Goal: Task Accomplishment & Management: Use online tool/utility

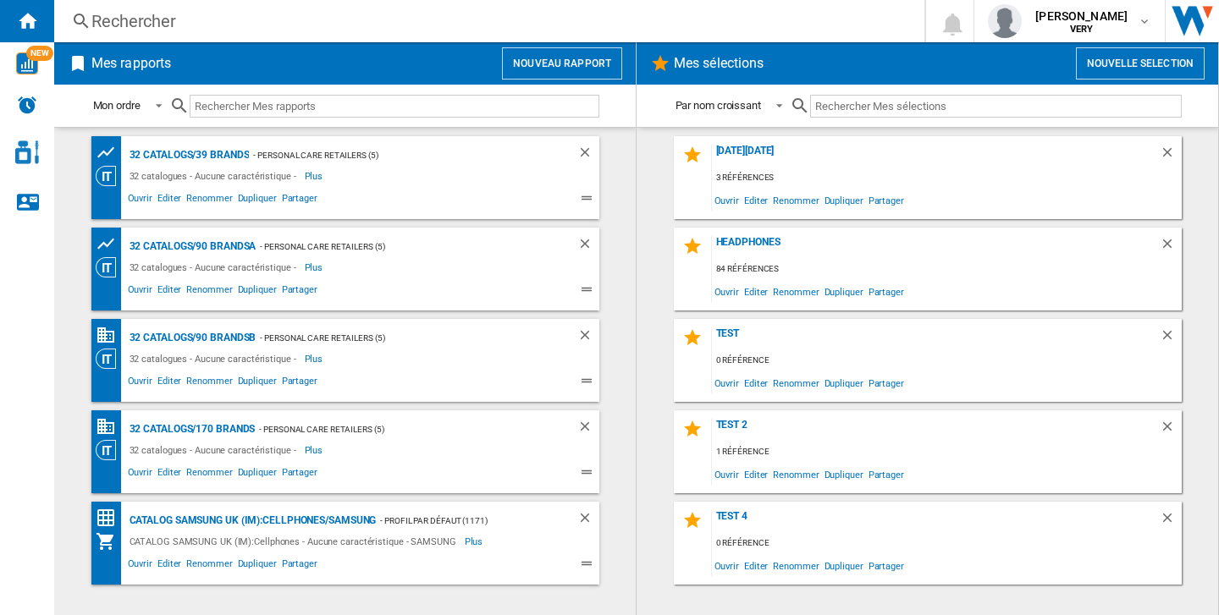
click at [585, 53] on button "Nouveau rapport" at bounding box center [562, 63] width 120 height 32
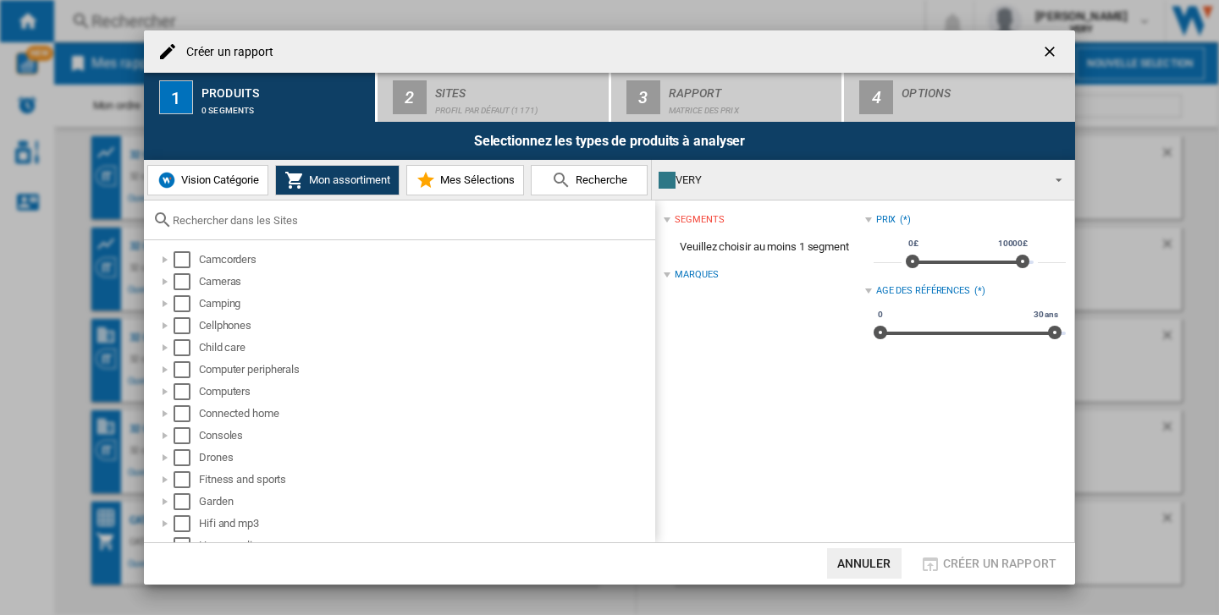
click at [229, 186] on button "Vision Catégorie" at bounding box center [207, 180] width 121 height 30
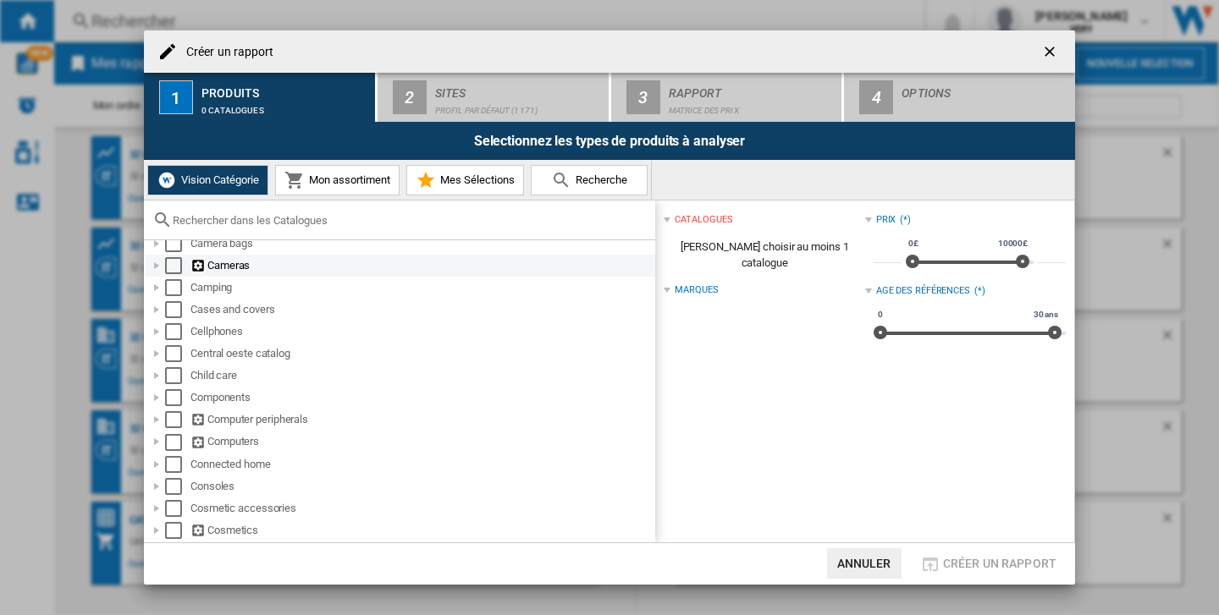
scroll to position [155, 0]
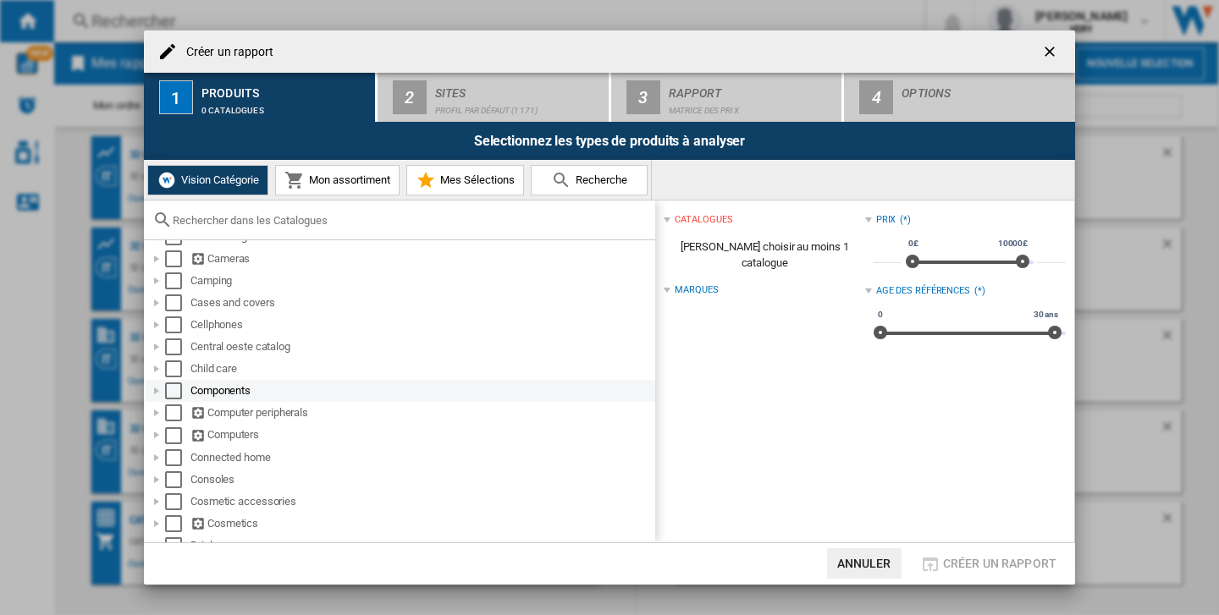
click at [156, 392] on div at bounding box center [156, 391] width 17 height 17
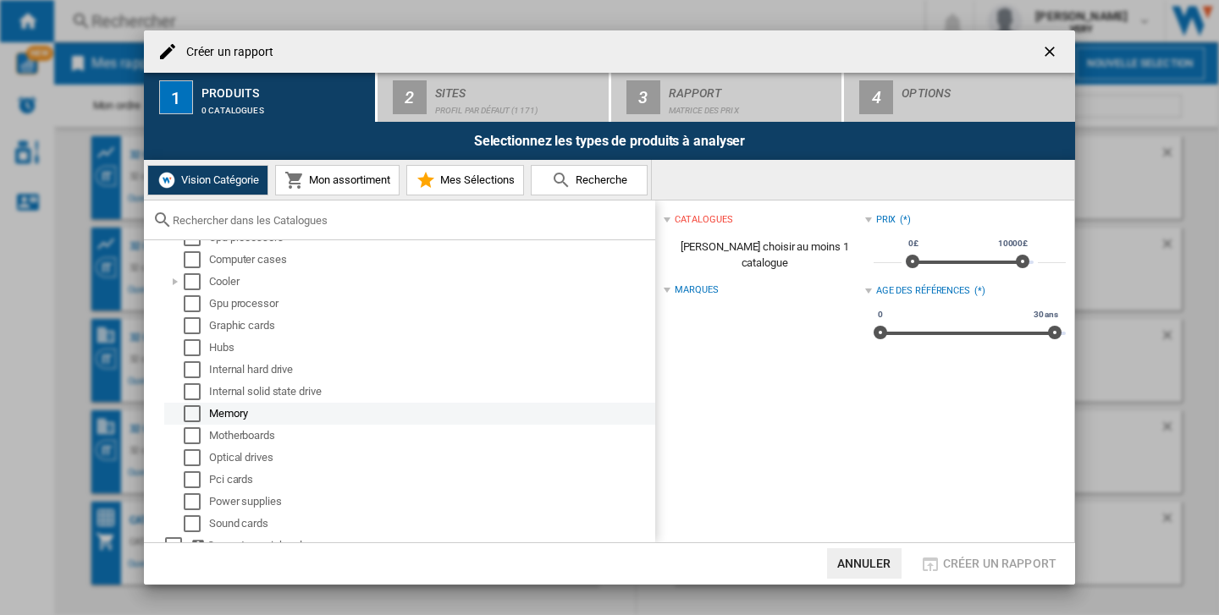
scroll to position [331, 0]
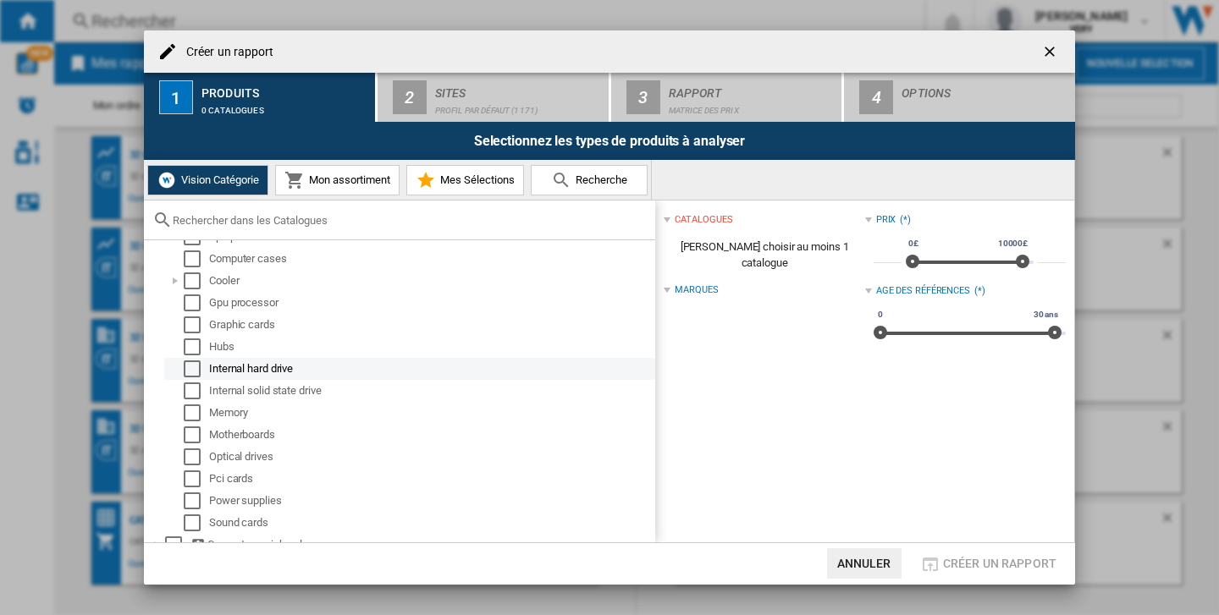
click at [192, 372] on div "Select" at bounding box center [192, 369] width 17 height 17
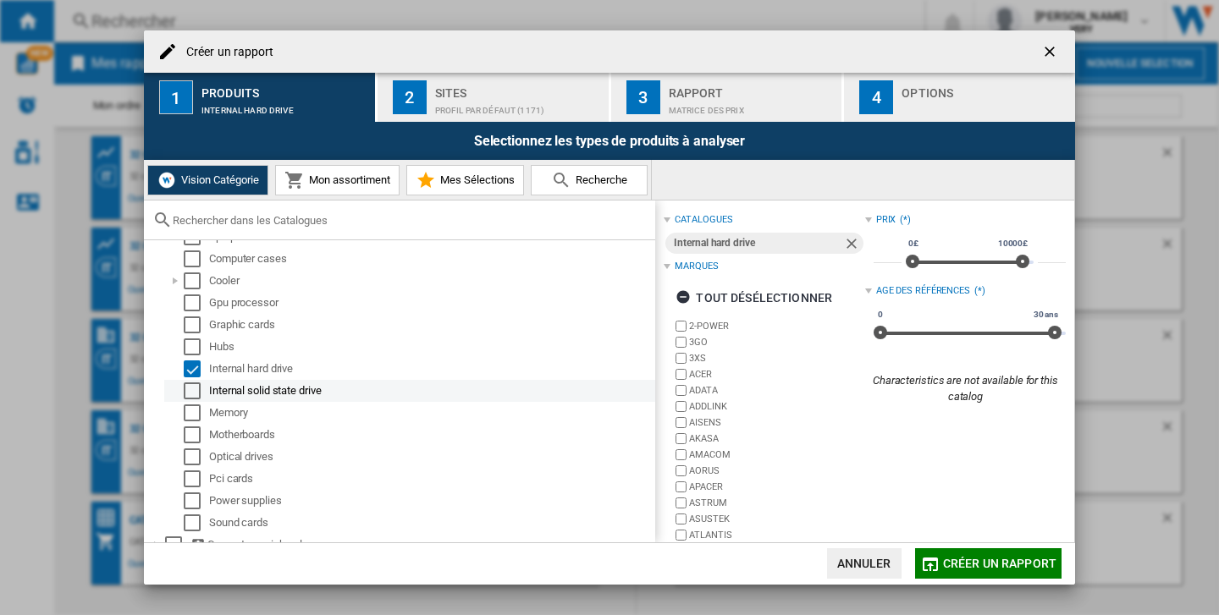
click at [192, 389] on div "Select" at bounding box center [192, 391] width 17 height 17
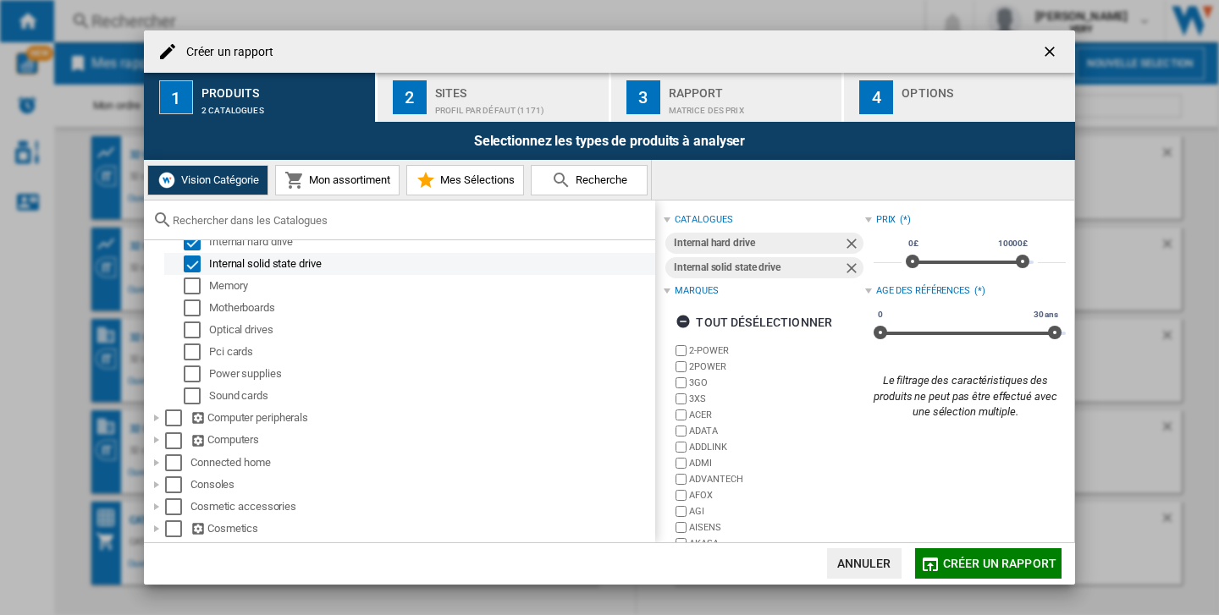
scroll to position [471, 0]
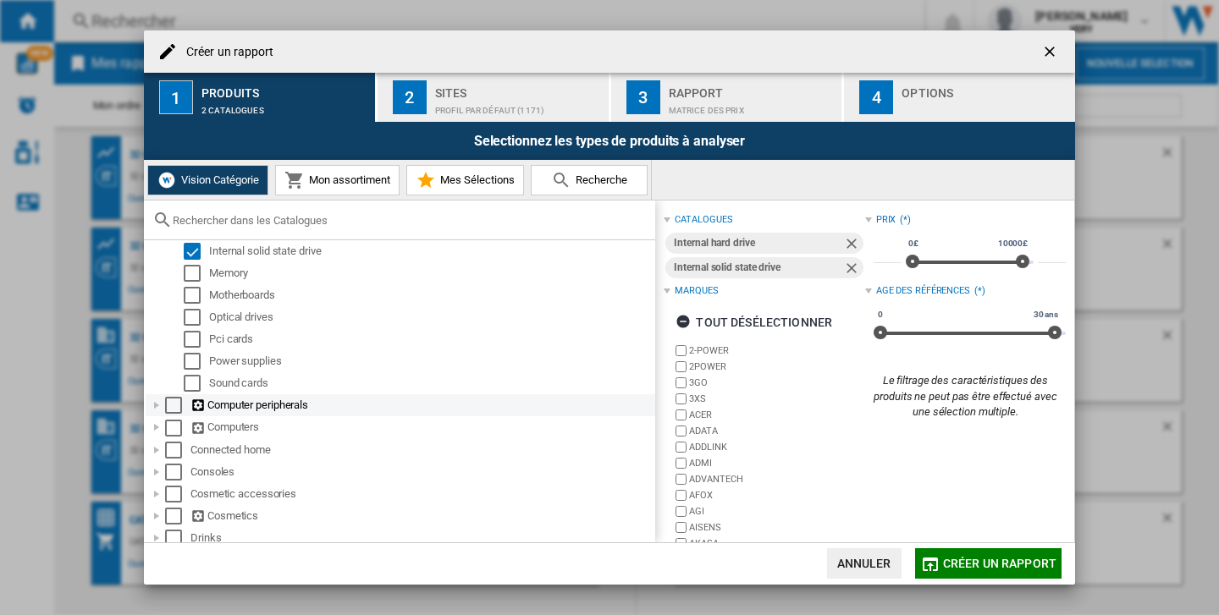
click at [158, 402] on div at bounding box center [156, 405] width 17 height 17
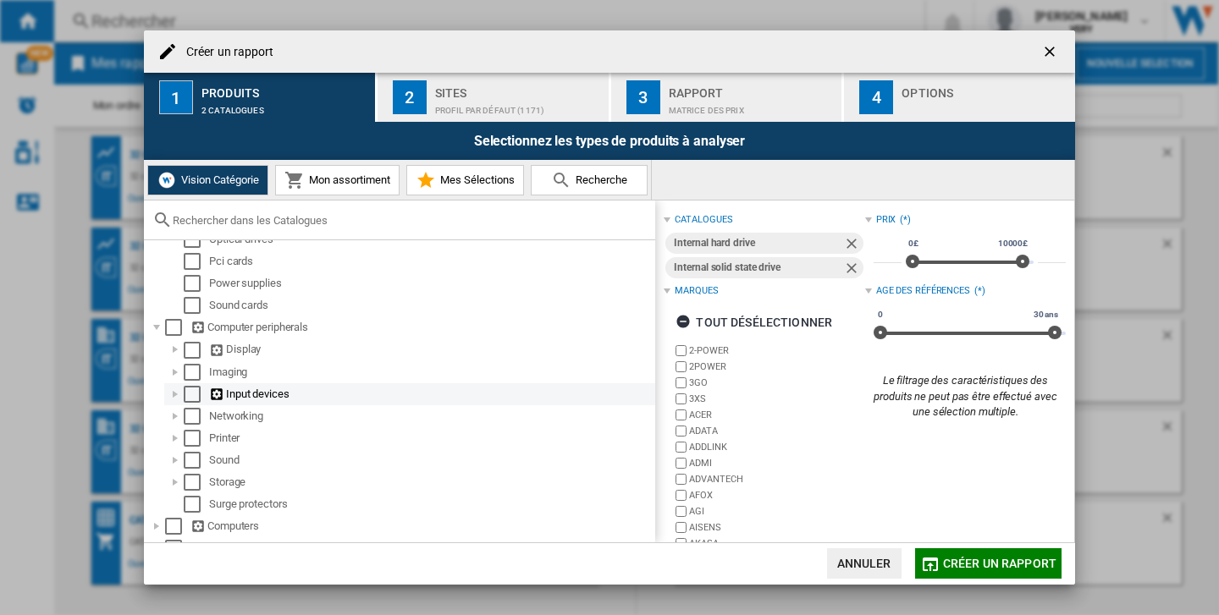
scroll to position [566, 0]
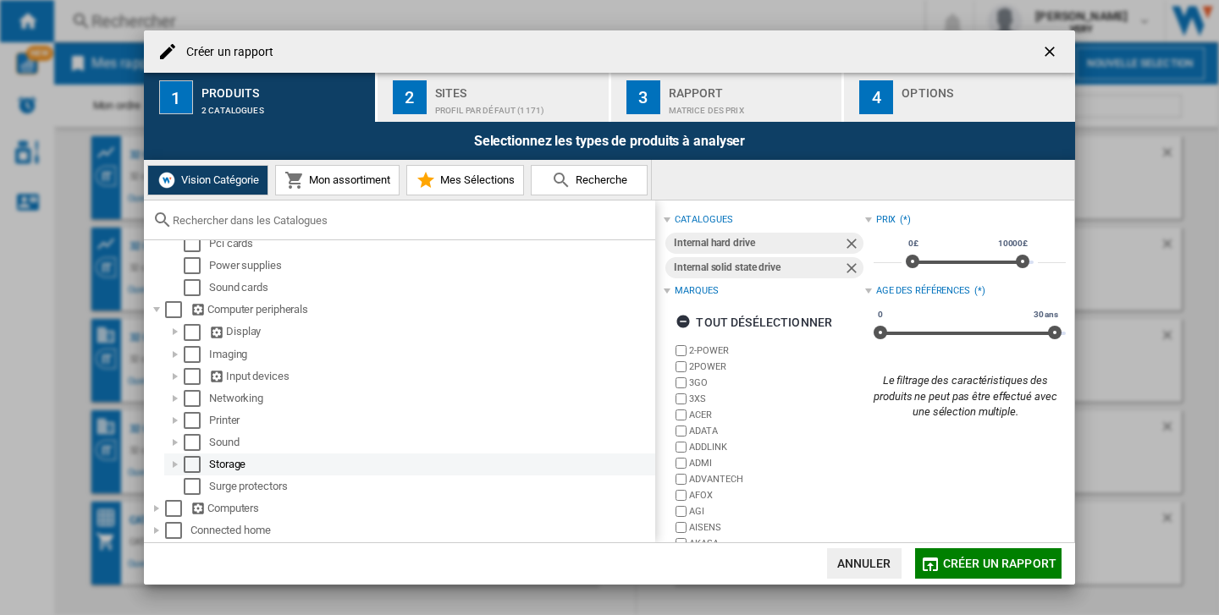
click at [170, 464] on div at bounding box center [175, 464] width 17 height 17
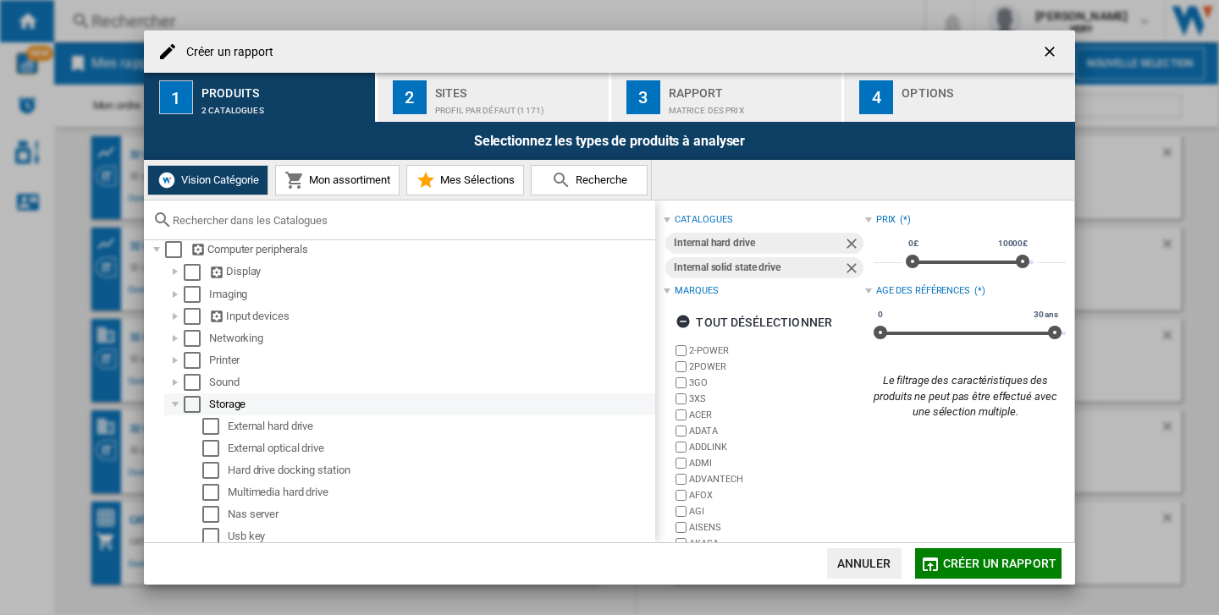
scroll to position [630, 0]
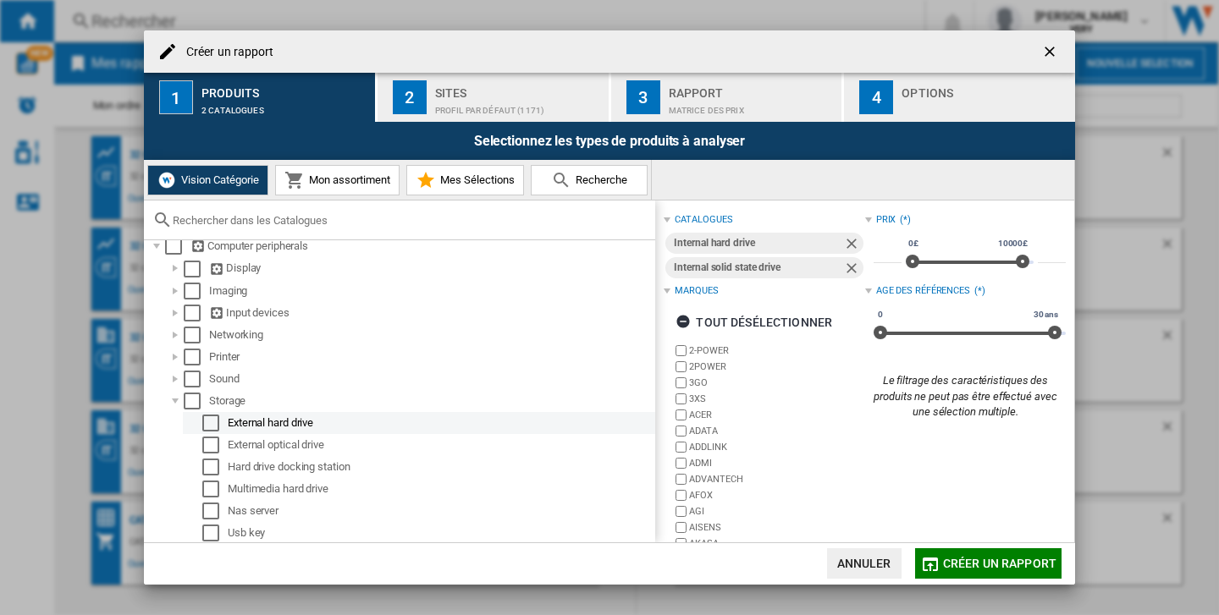
click at [209, 426] on div "Select" at bounding box center [210, 423] width 17 height 17
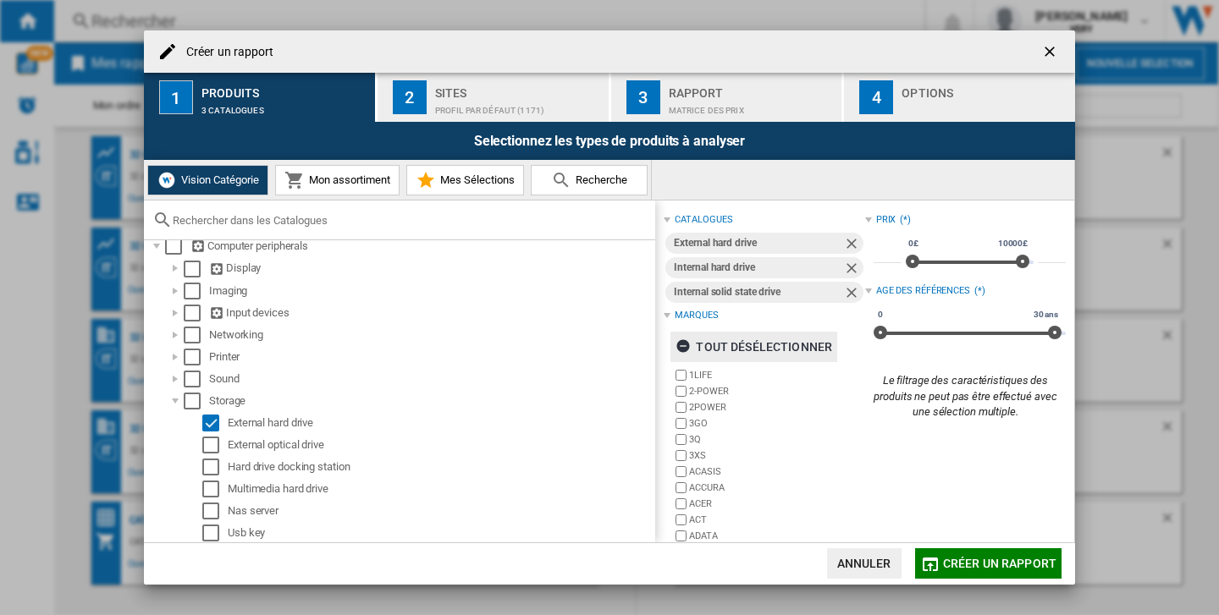
click at [734, 339] on div "tout désélectionner" at bounding box center [753, 347] width 157 height 30
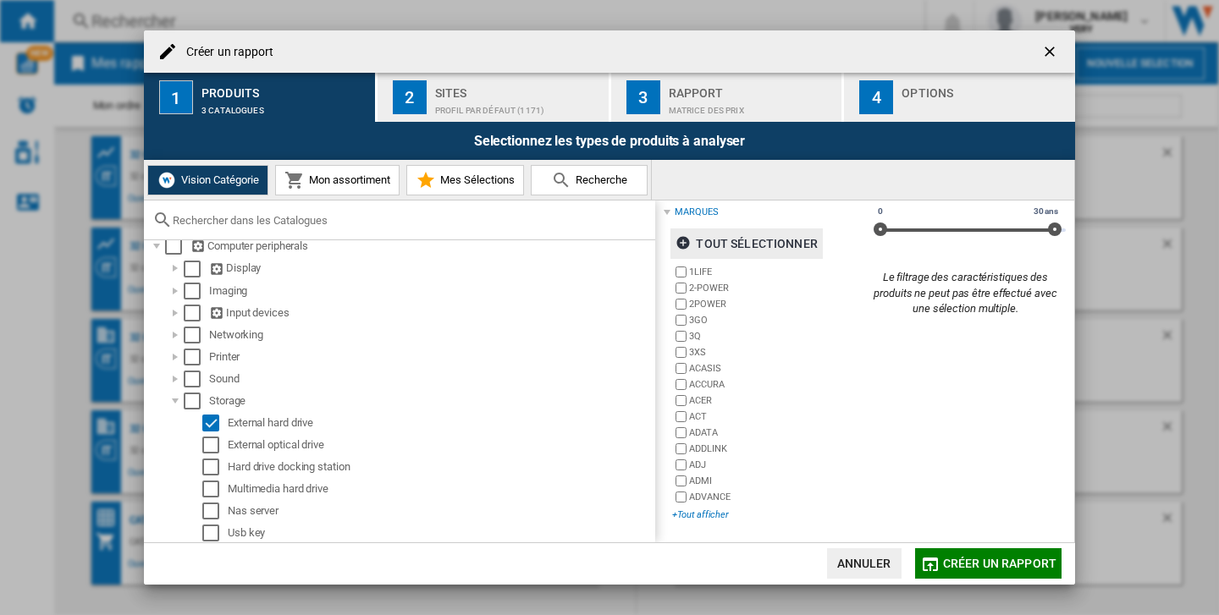
click at [700, 515] on div "+Tout afficher" at bounding box center [768, 515] width 192 height 13
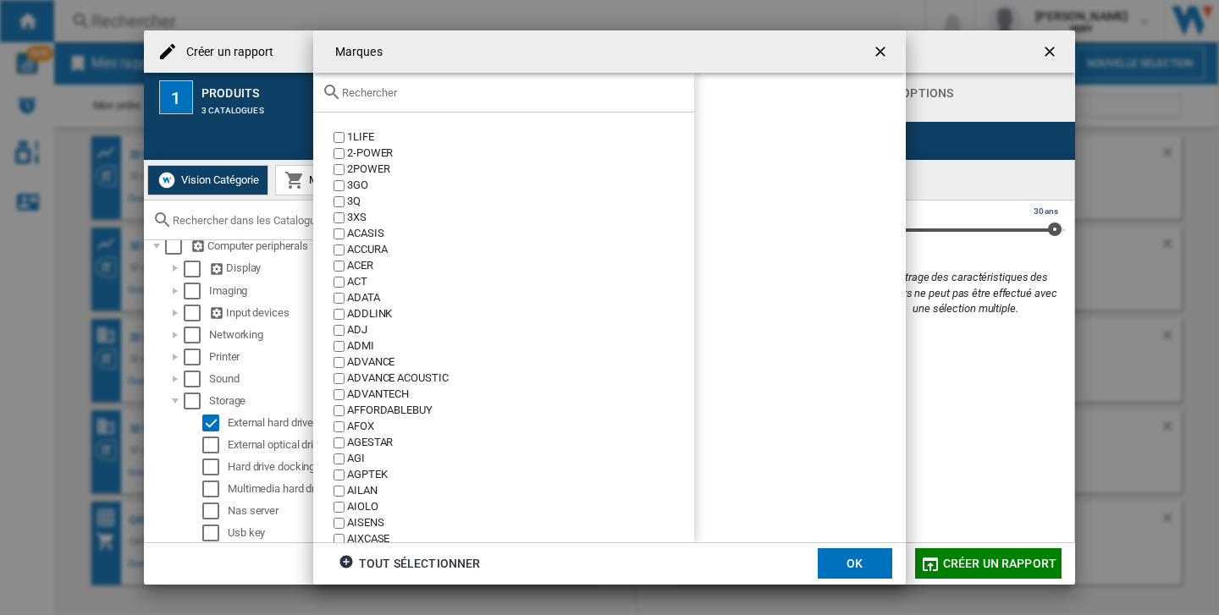
click at [421, 96] on input "text" at bounding box center [514, 92] width 344 height 13
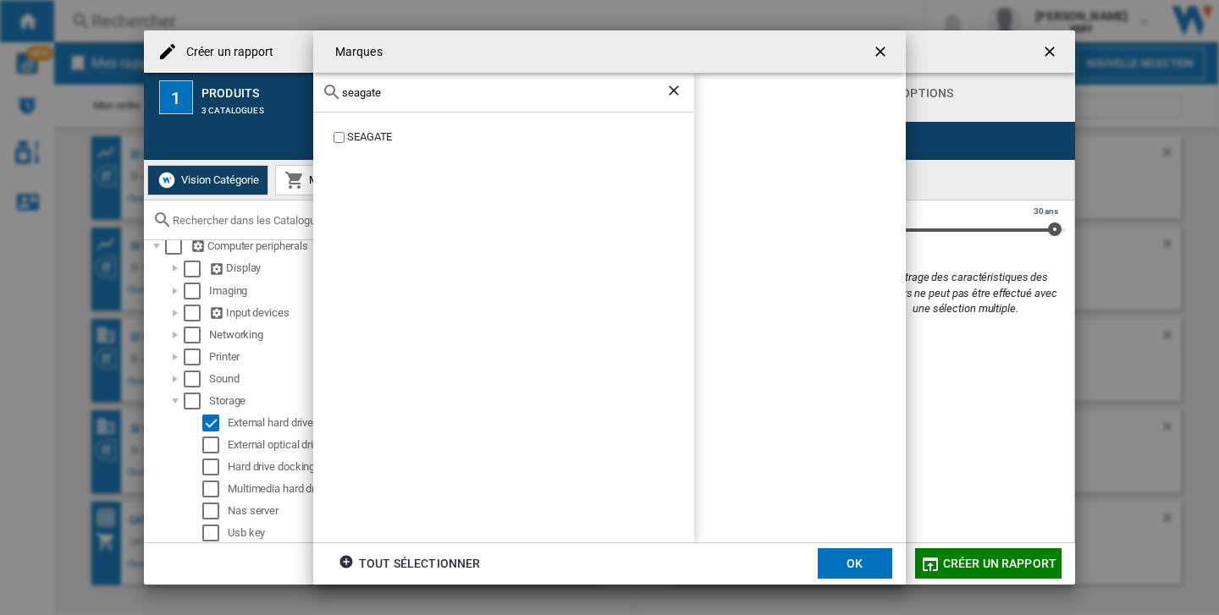
type input "seagate"
click at [854, 553] on button "OK" at bounding box center [855, 564] width 74 height 30
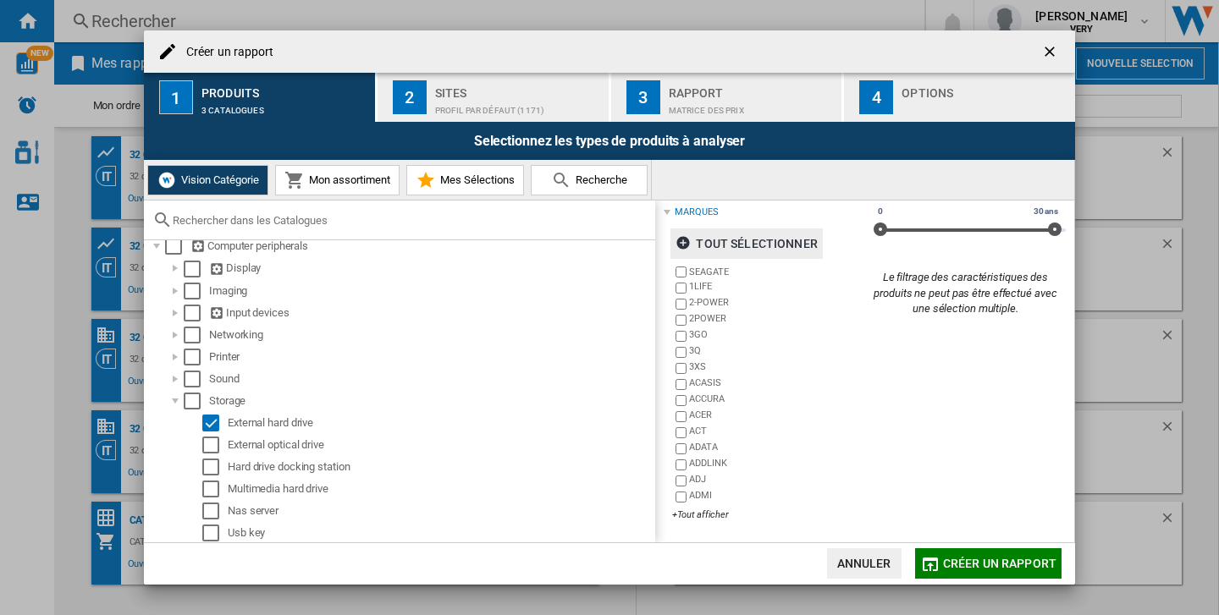
click at [541, 81] on div "Sites" at bounding box center [518, 89] width 167 height 18
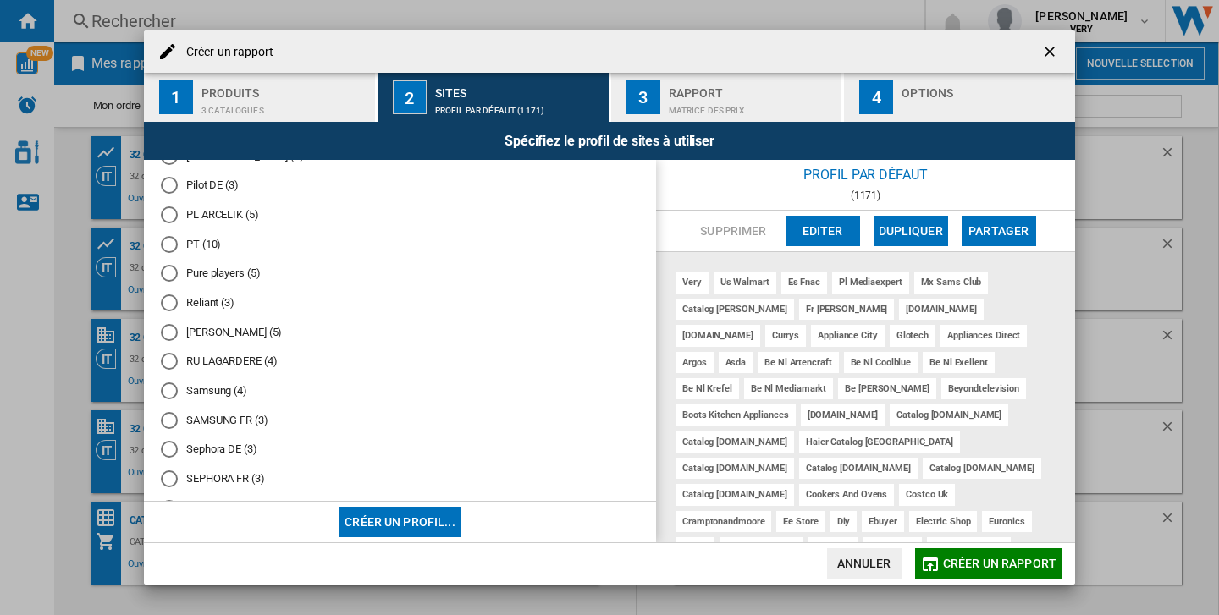
scroll to position [1616, 0]
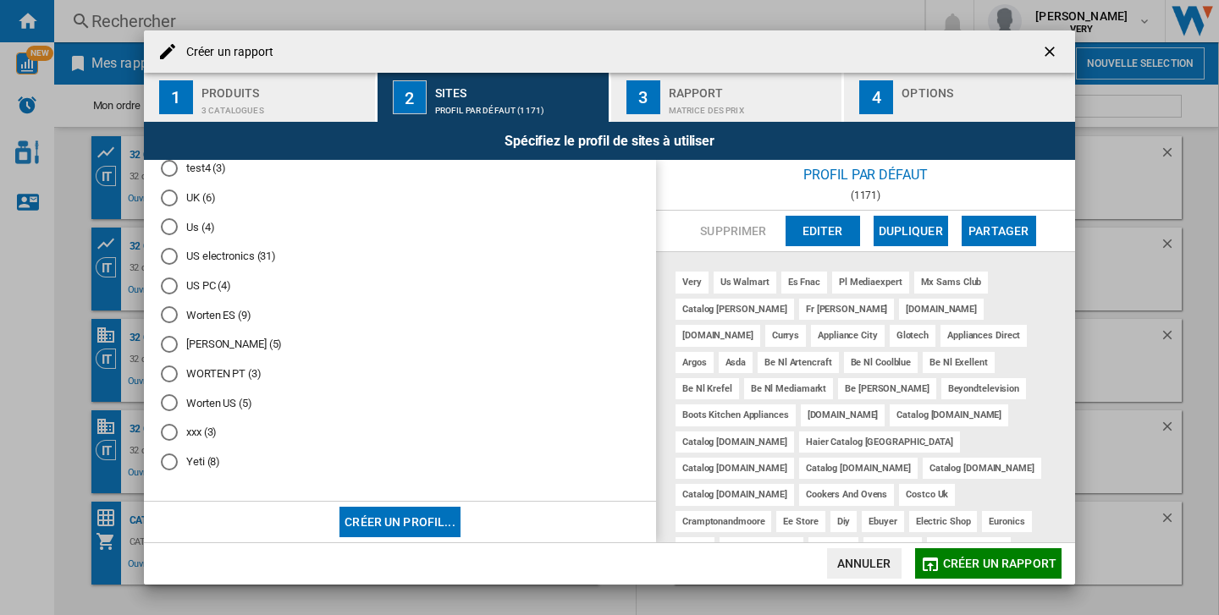
click at [233, 251] on md-radio-button "US electronics (31)" at bounding box center [400, 257] width 478 height 16
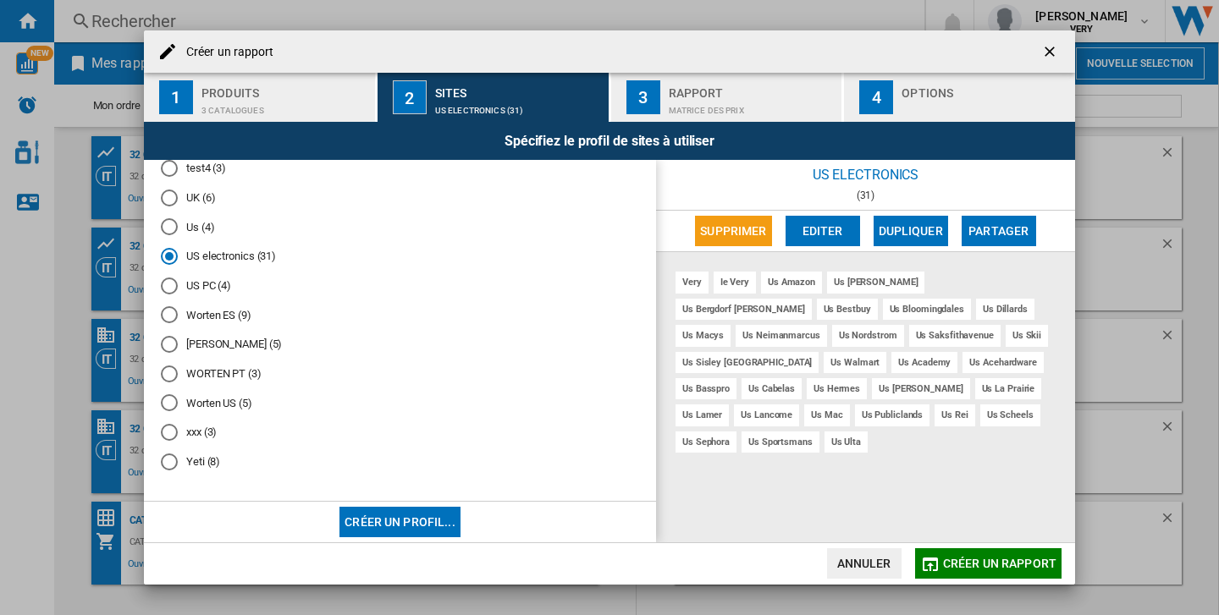
click at [206, 223] on md-radio-button "Us (4)" at bounding box center [400, 227] width 478 height 16
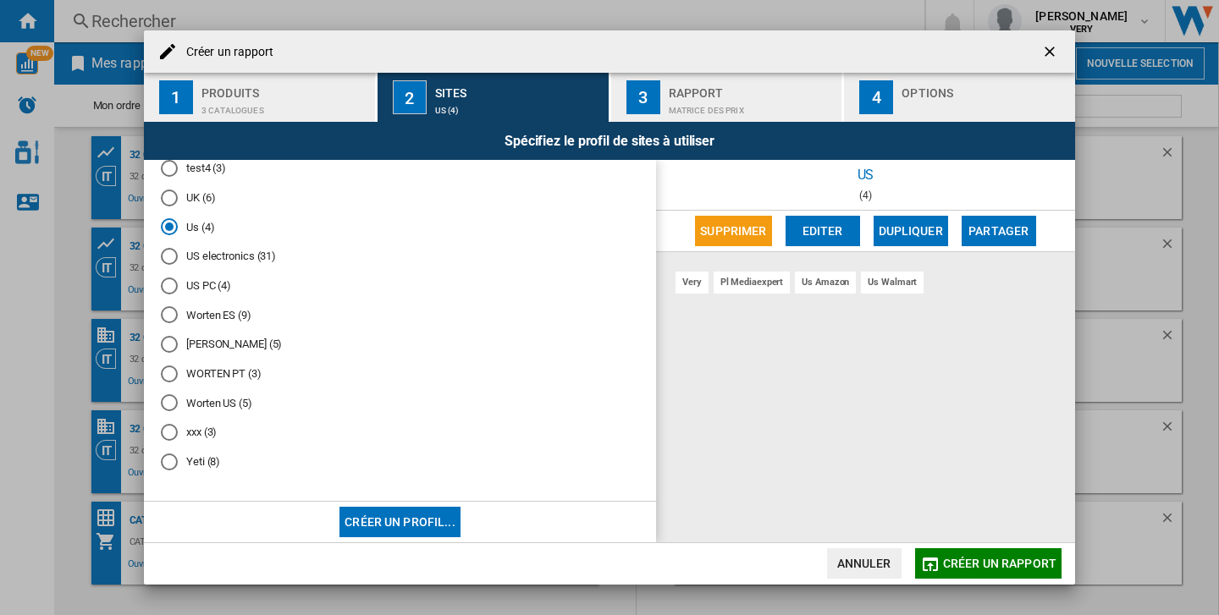
click at [830, 235] on button "Editer" at bounding box center [823, 231] width 74 height 30
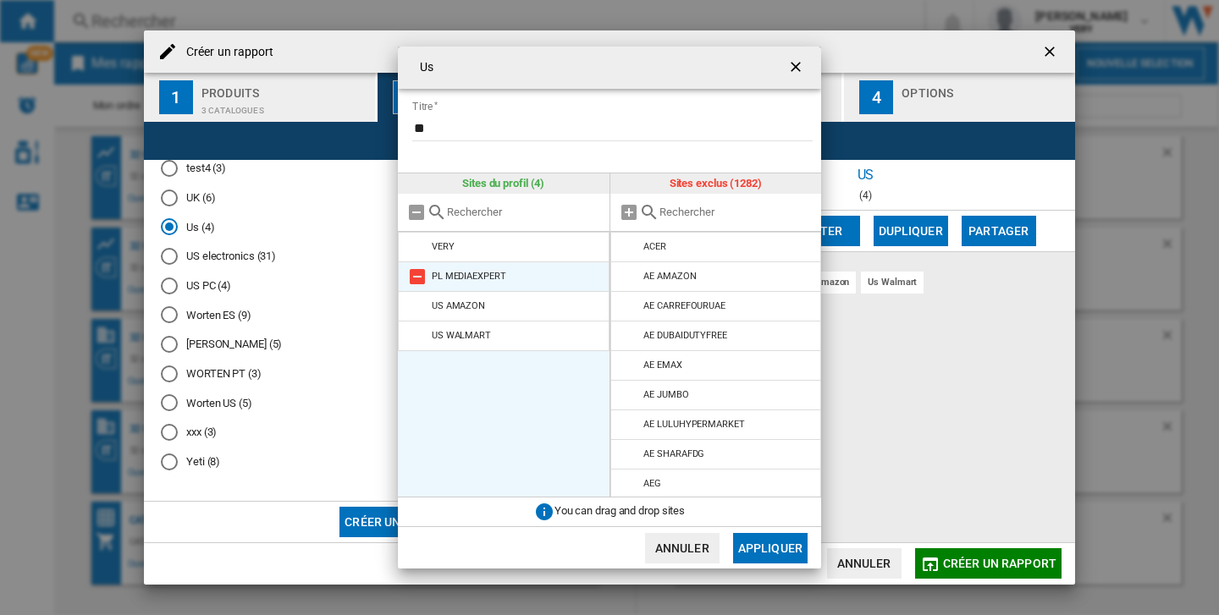
click at [417, 275] on md-icon at bounding box center [417, 277] width 20 height 20
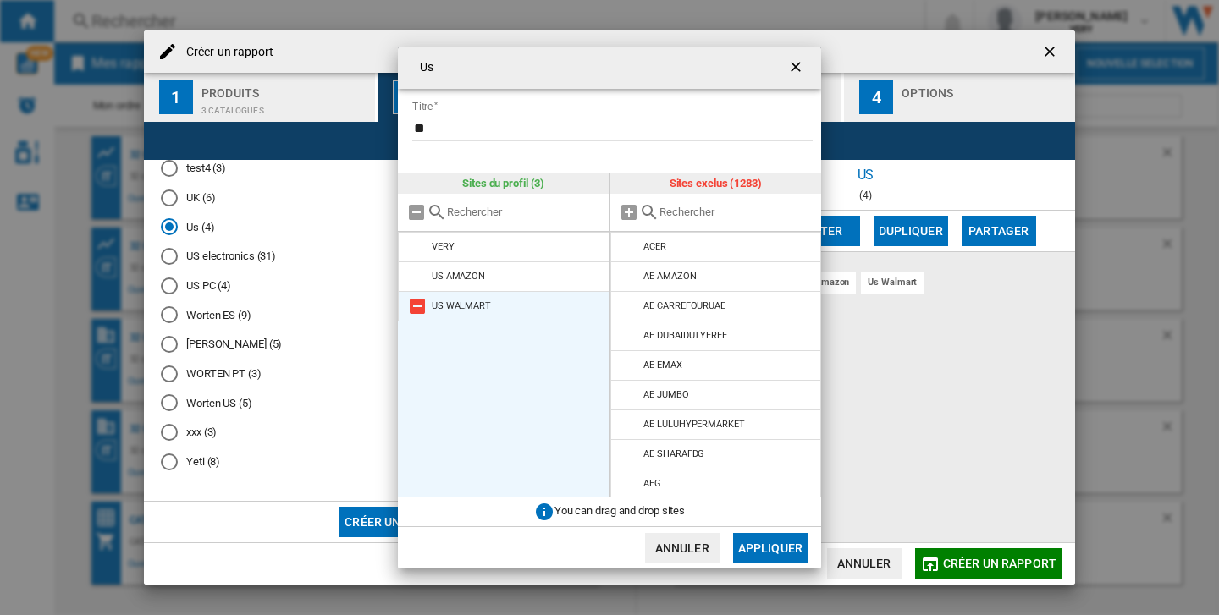
click at [417, 301] on md-icon at bounding box center [417, 306] width 20 height 20
click at [793, 551] on button "Appliquer" at bounding box center [770, 548] width 74 height 30
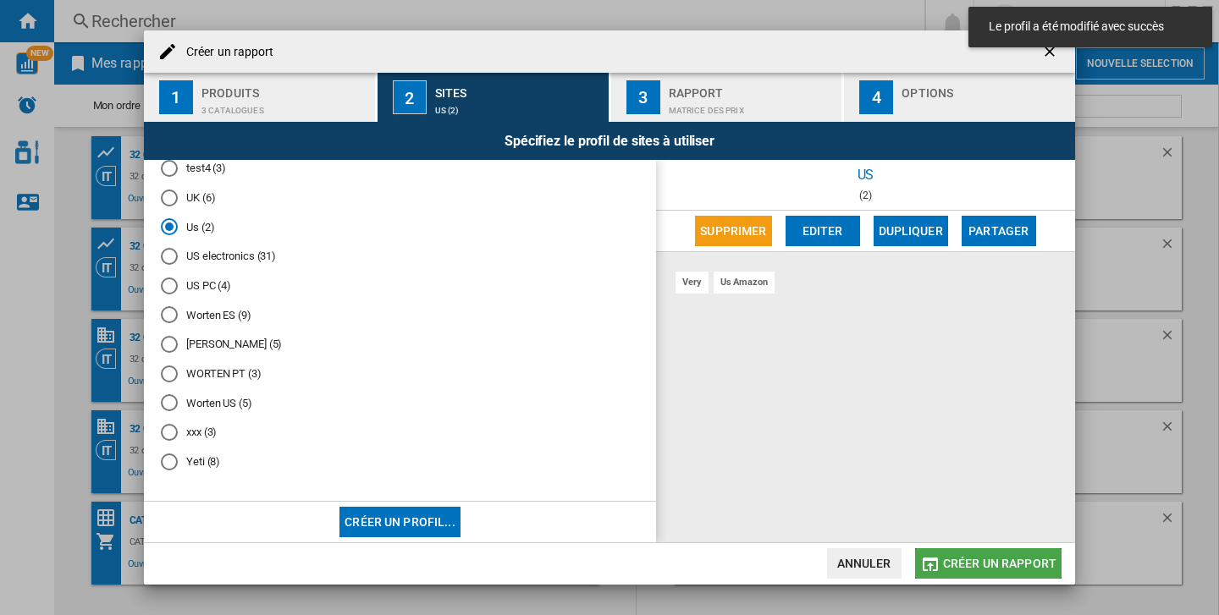
click at [959, 564] on span "Créer un rapport" at bounding box center [999, 564] width 113 height 14
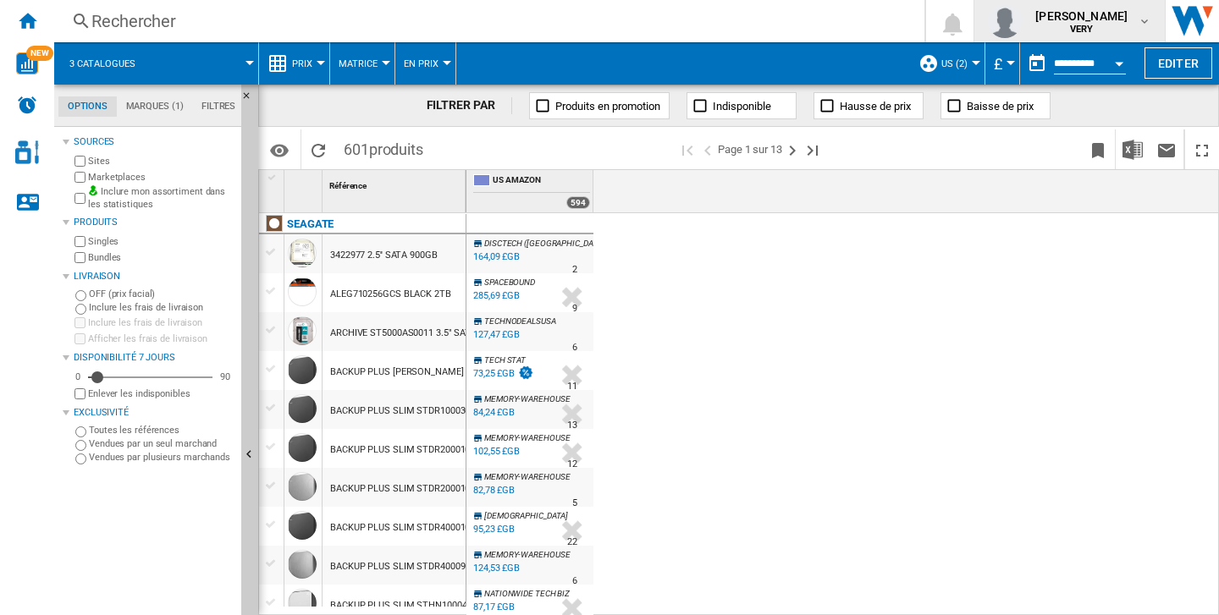
click at [1105, 7] on div "[PERSON_NAME] VERY" at bounding box center [1069, 21] width 163 height 34
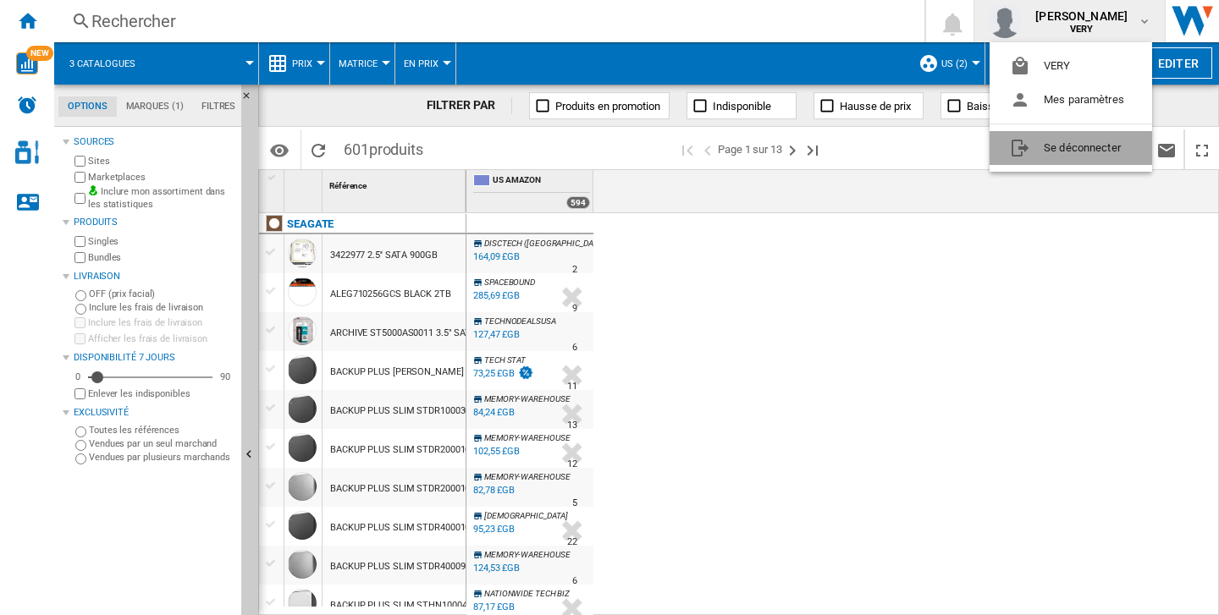
click at [1075, 139] on button "Se déconnecter" at bounding box center [1071, 148] width 163 height 34
